Goal: Transaction & Acquisition: Purchase product/service

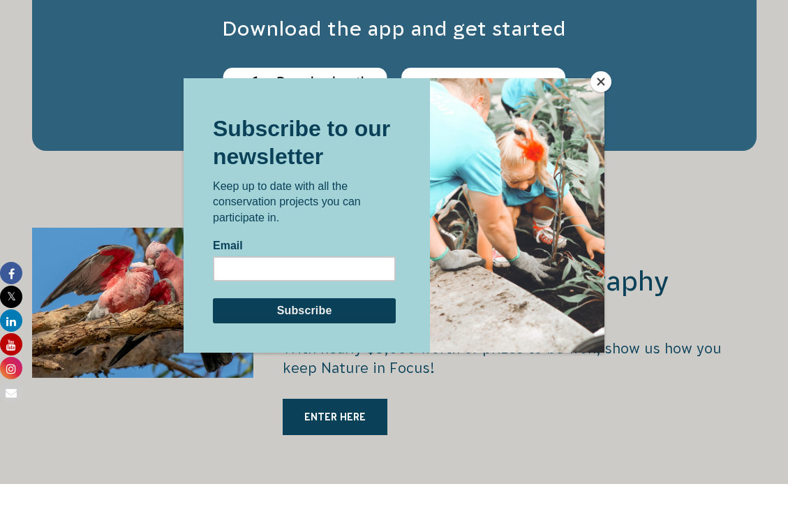
scroll to position [2863, 0]
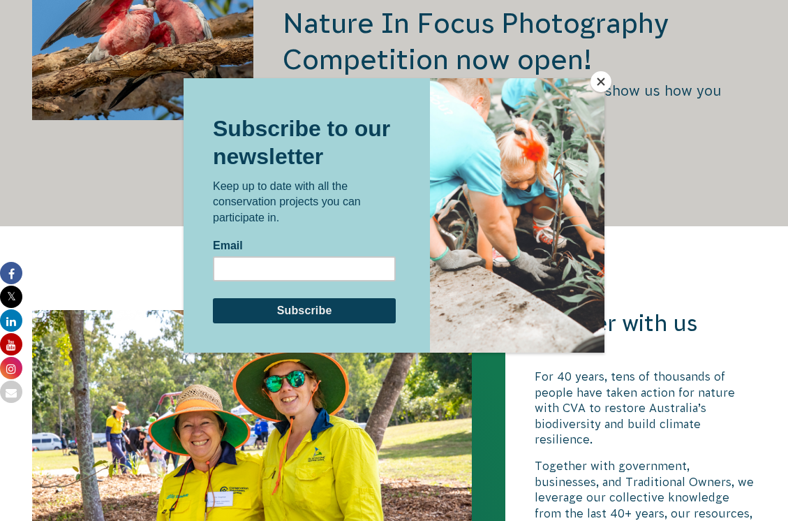
click at [599, 82] on button "Close" at bounding box center [601, 81] width 21 height 21
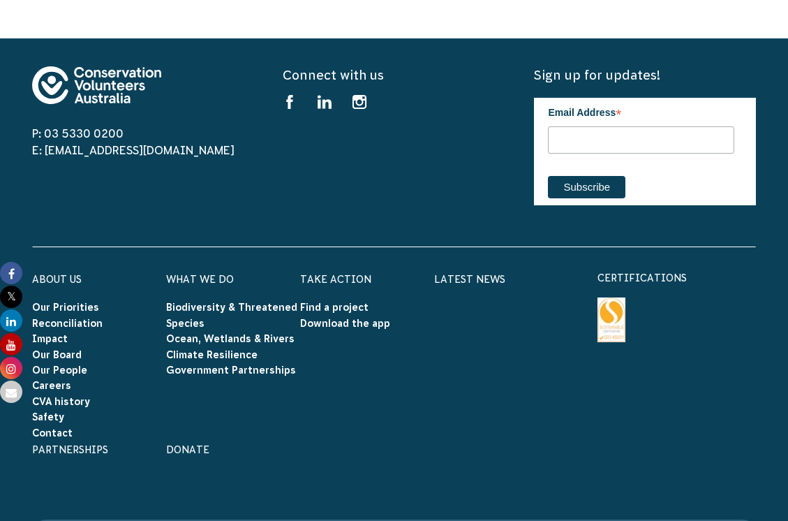
scroll to position [4469, 0]
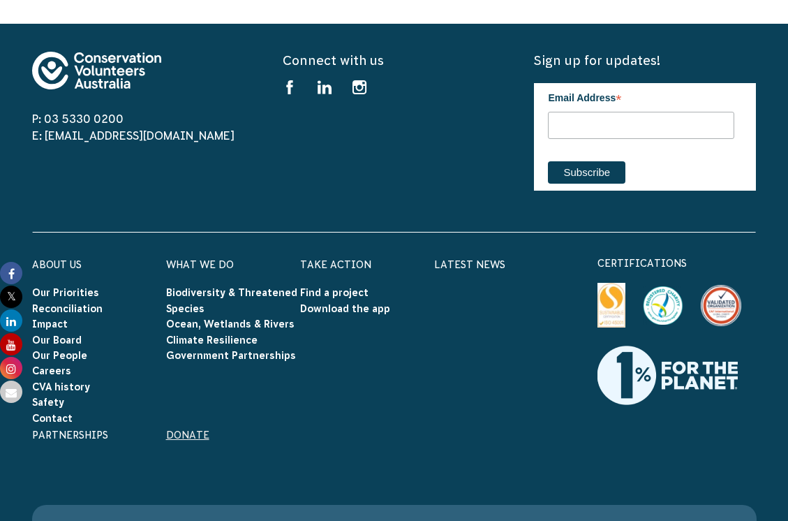
click at [198, 429] on link "Donate" at bounding box center [187, 434] width 43 height 11
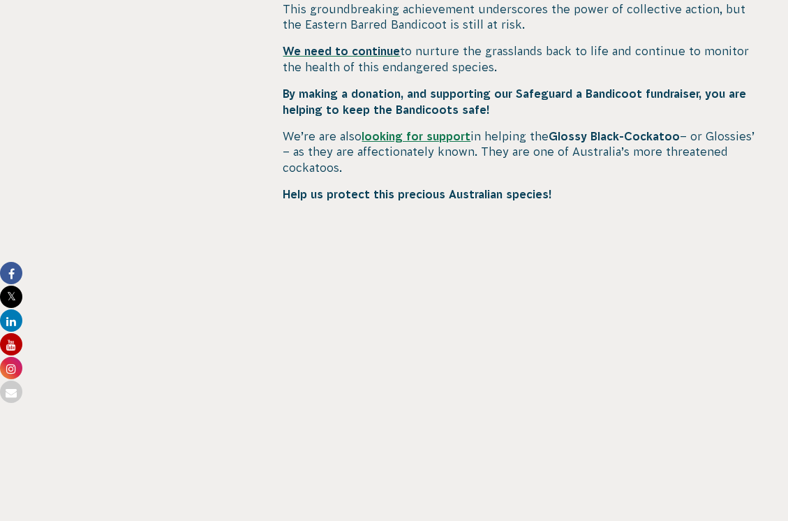
scroll to position [941, 0]
